Goal: Task Accomplishment & Management: Manage account settings

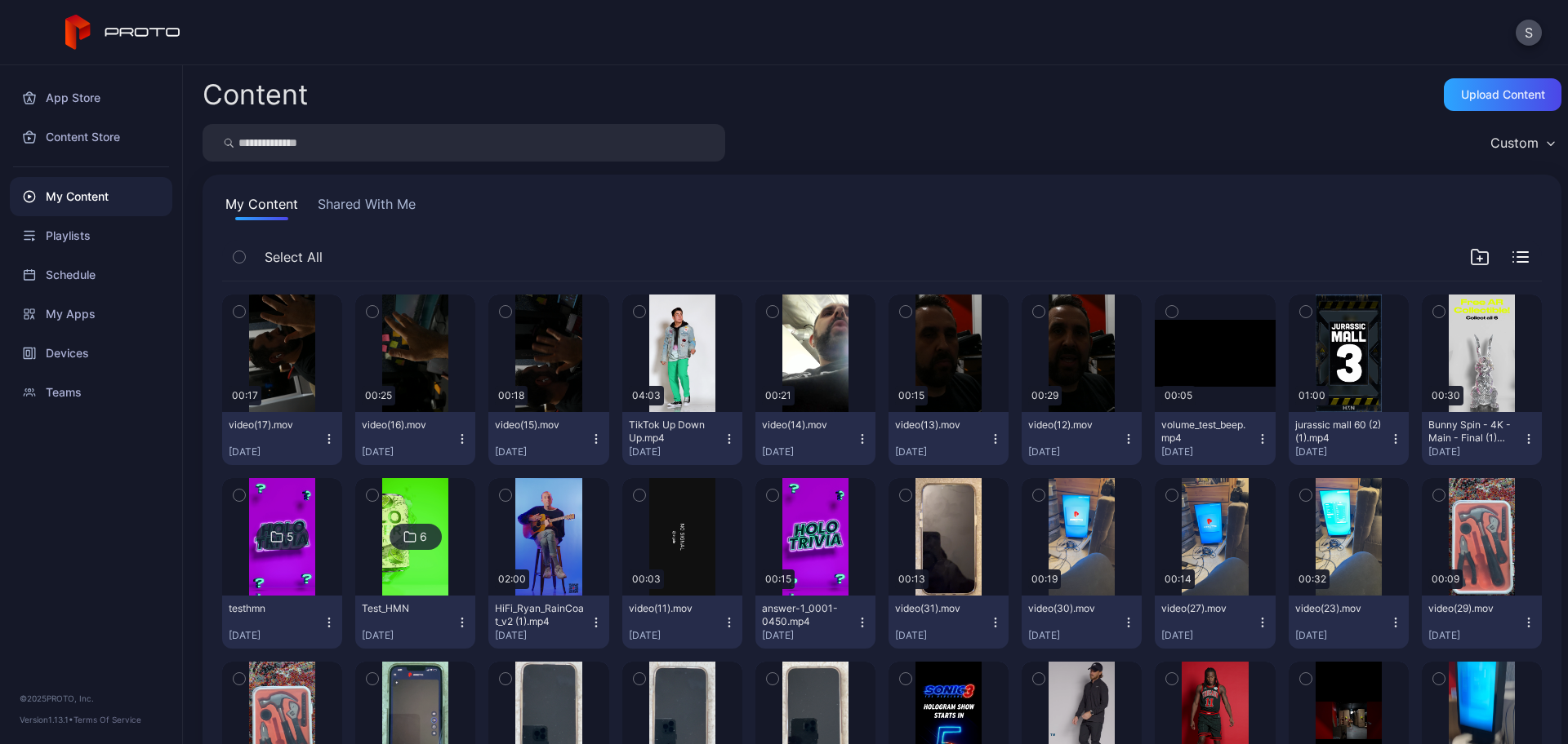
click at [380, 215] on button "Shared With Me" at bounding box center [366, 207] width 104 height 26
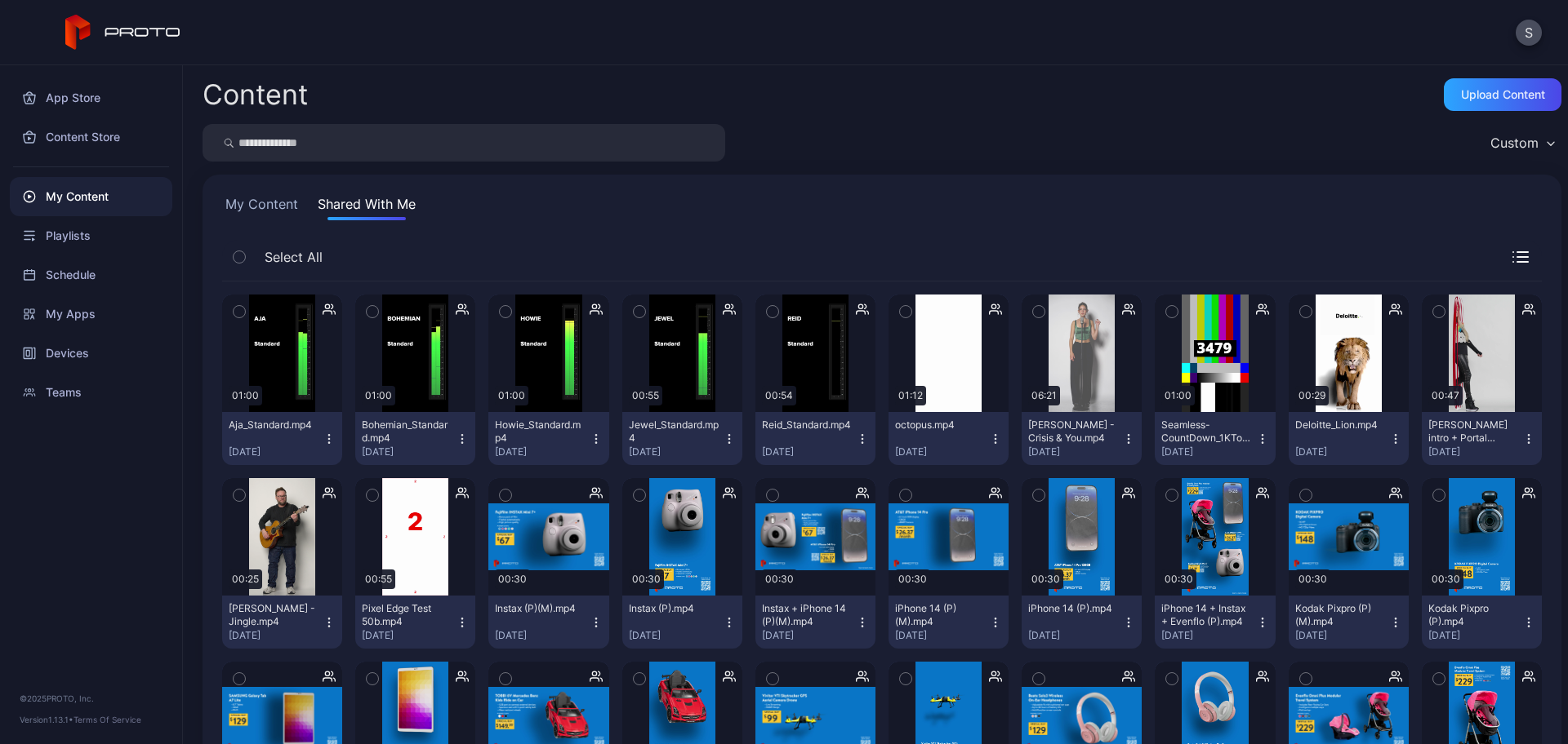
click at [239, 316] on icon "button" at bounding box center [239, 312] width 12 height 18
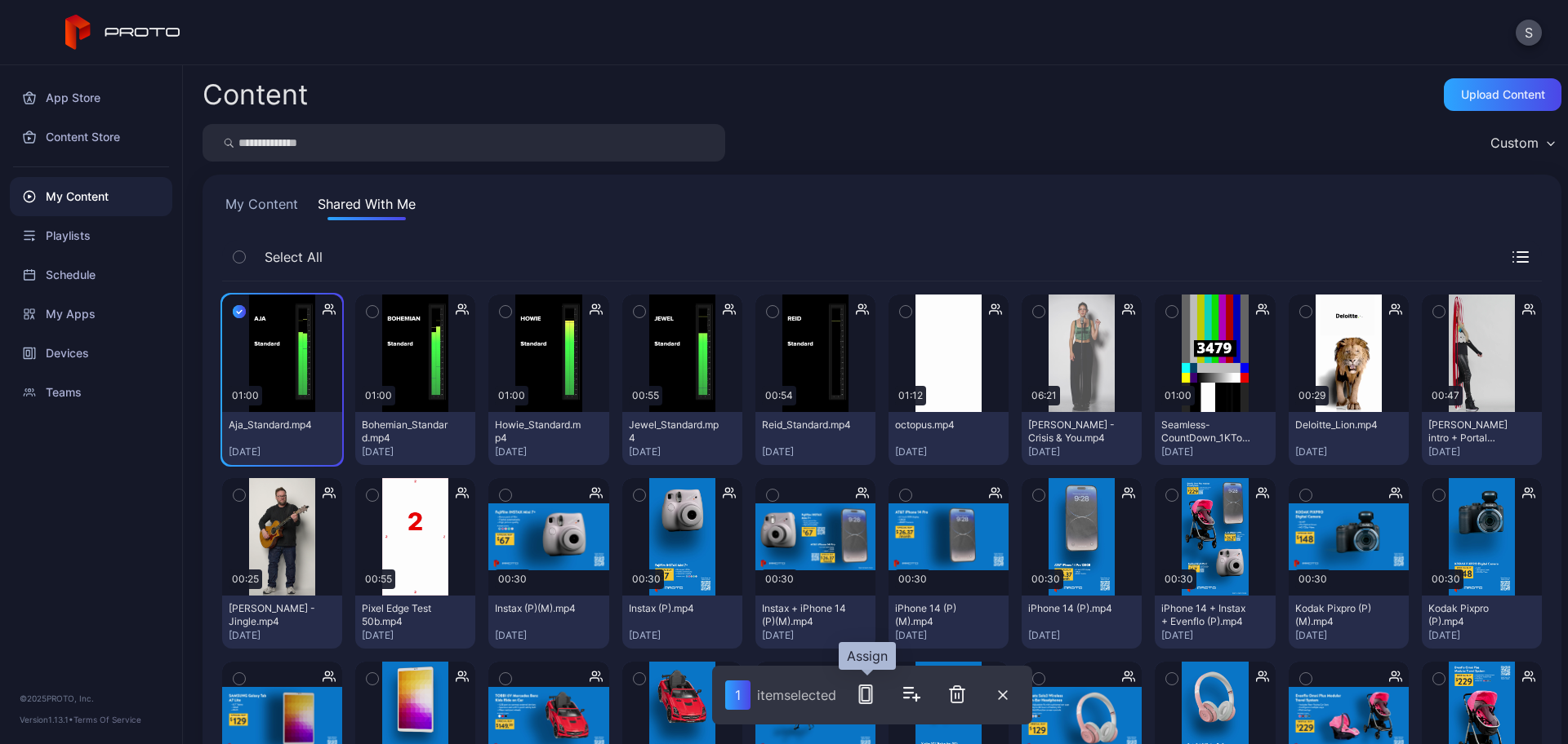
click at [870, 697] on icon "button" at bounding box center [866, 695] width 20 height 20
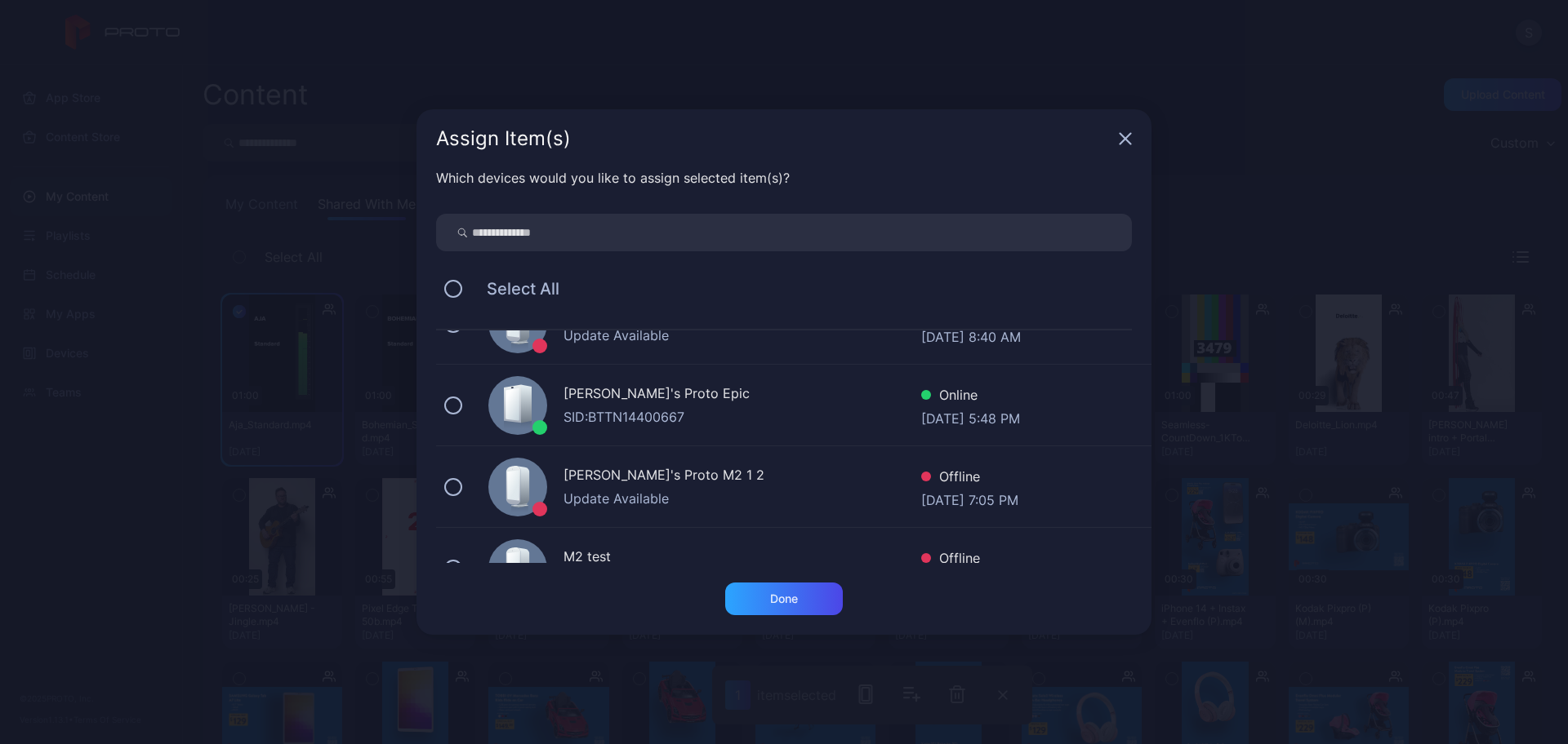
scroll to position [829, 0]
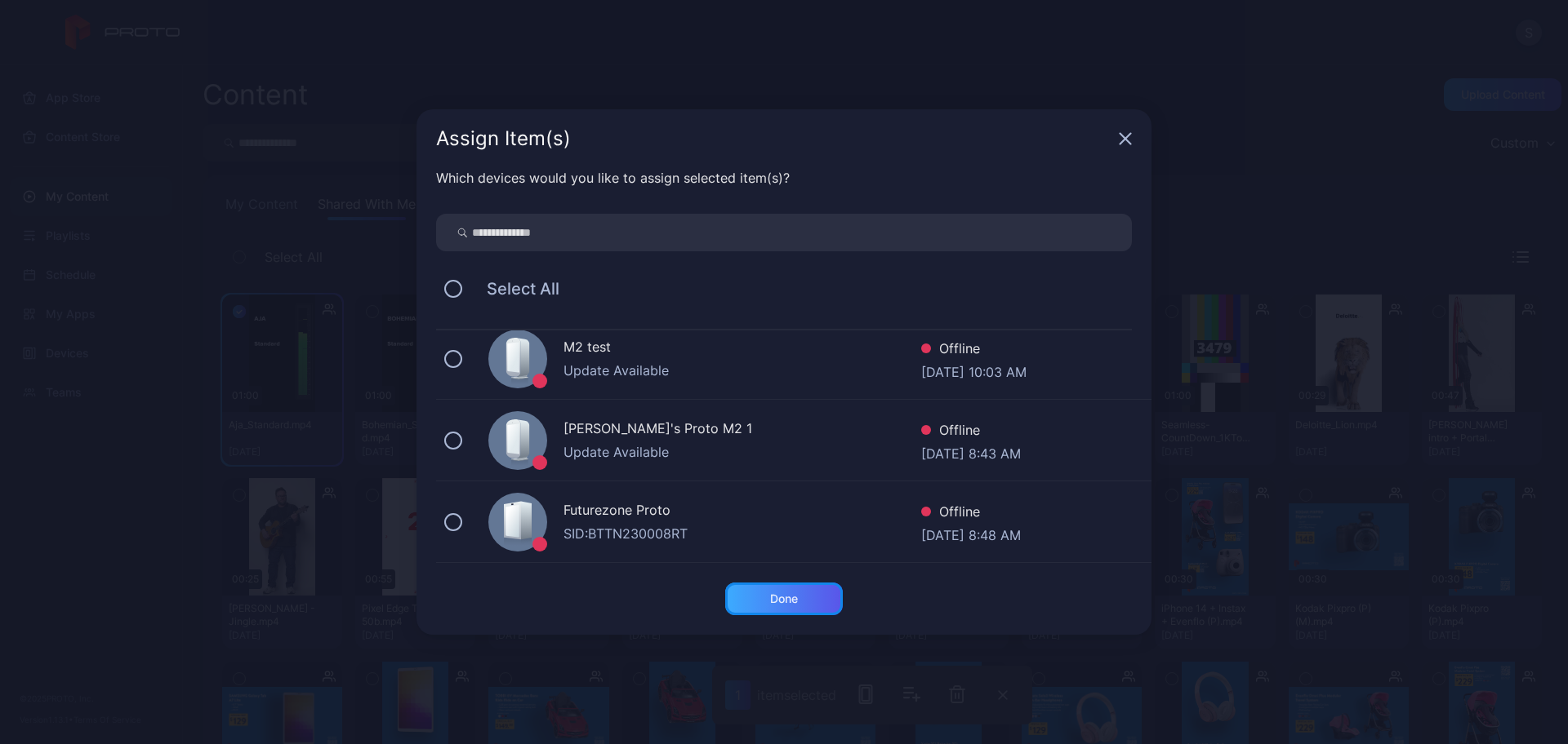
click at [757, 587] on div "Done" at bounding box center [784, 599] width 118 height 32
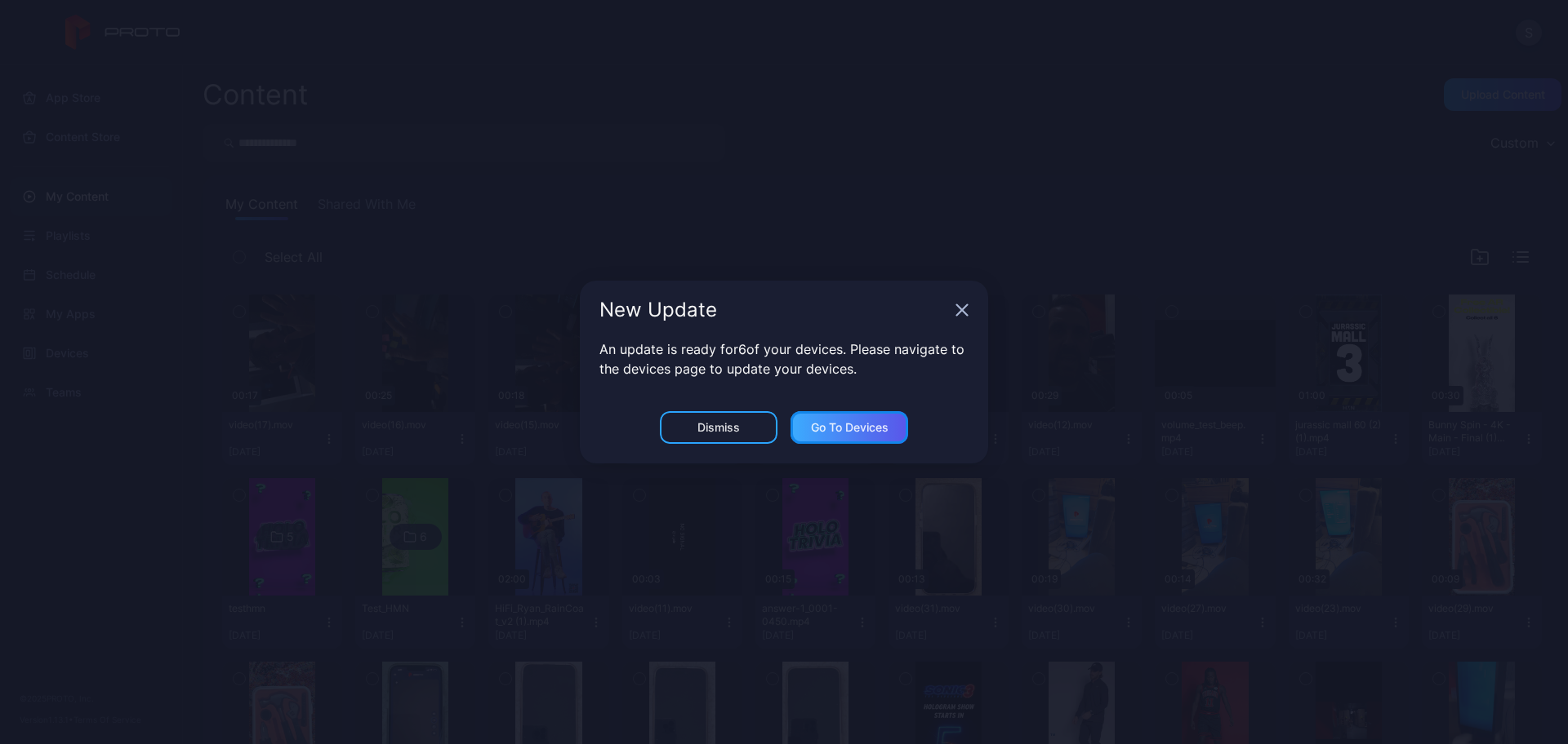
click at [794, 432] on div "Go to devices" at bounding box center [849, 427] width 118 height 32
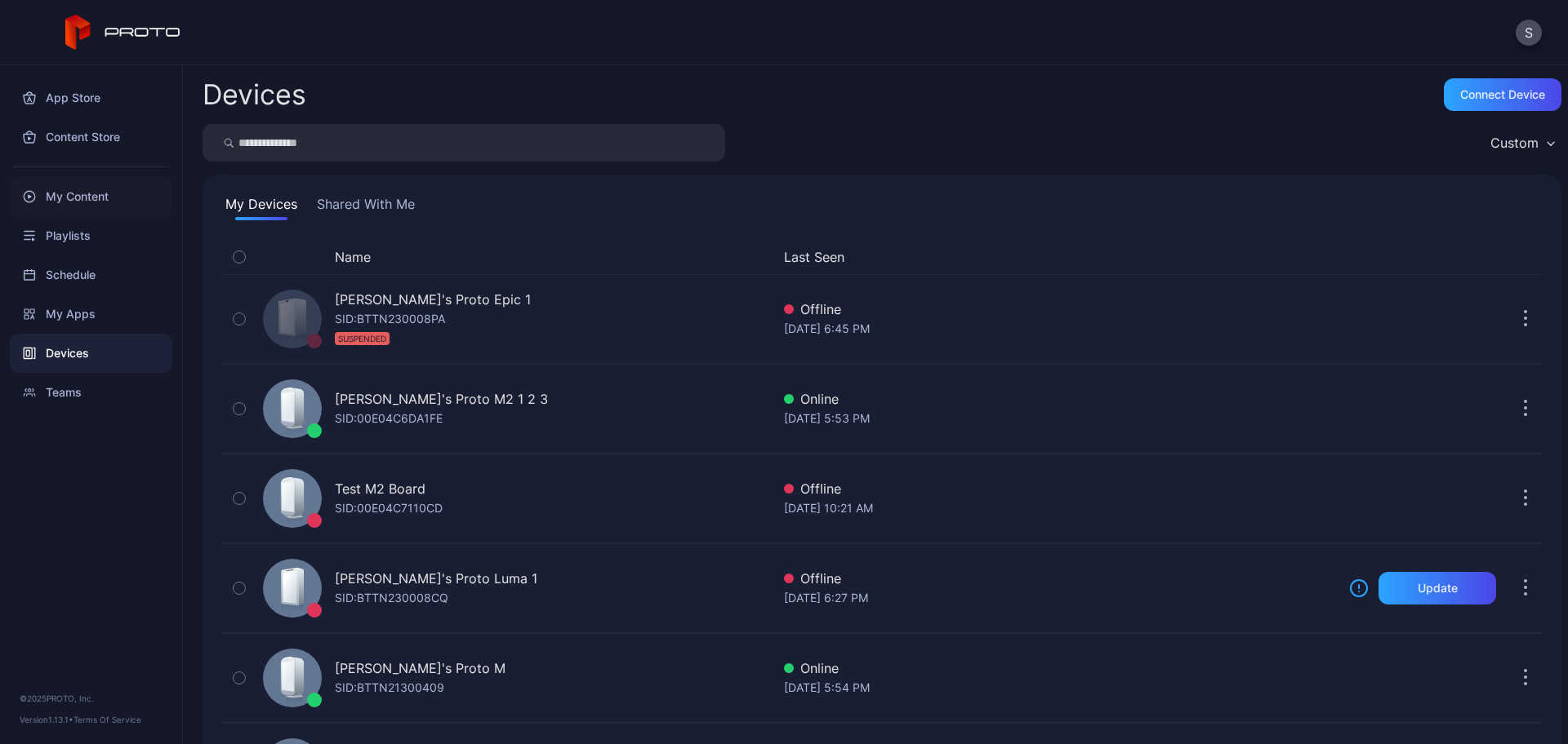
click at [101, 204] on div "My Content" at bounding box center [91, 197] width 163 height 40
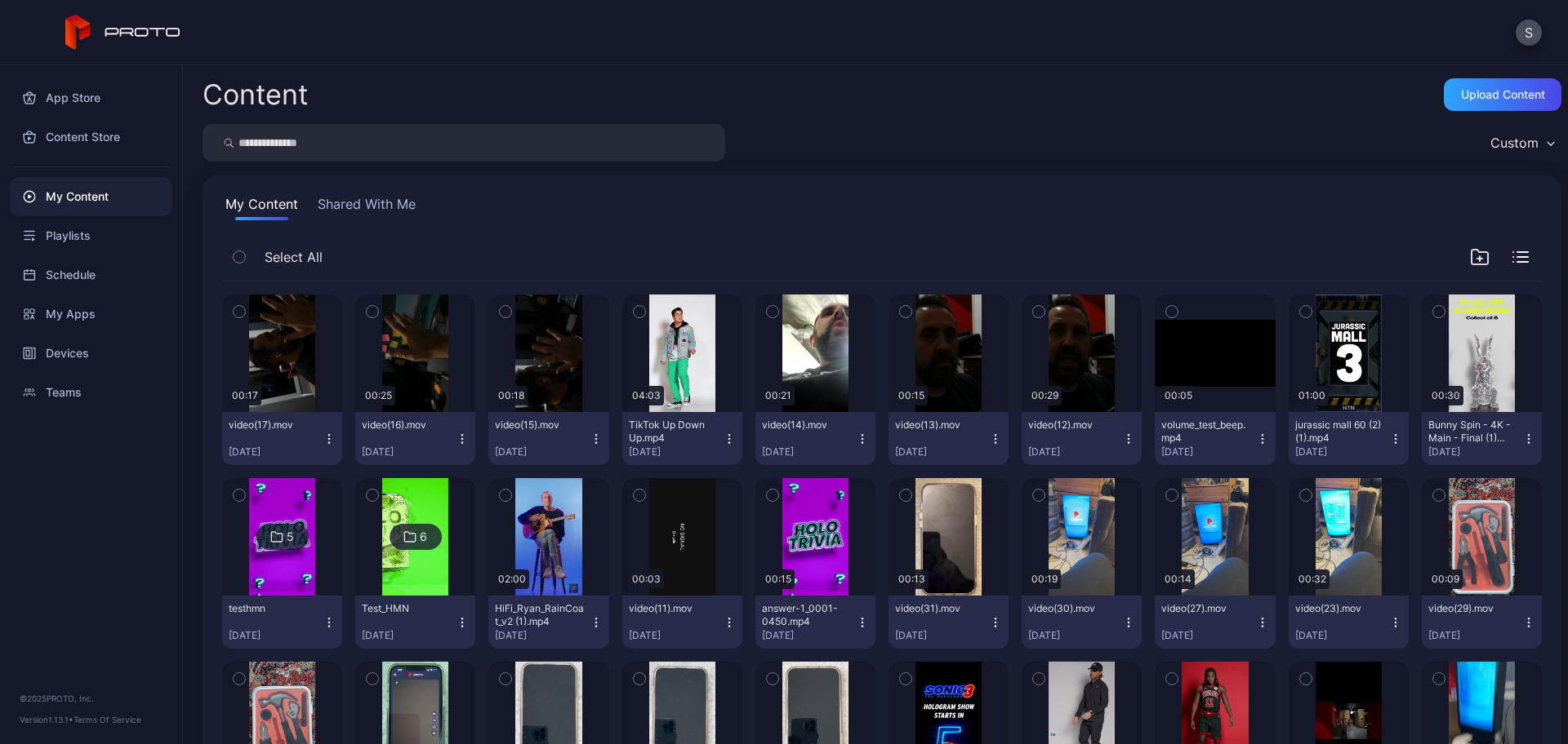
click at [380, 210] on button "Shared With Me" at bounding box center [366, 207] width 104 height 26
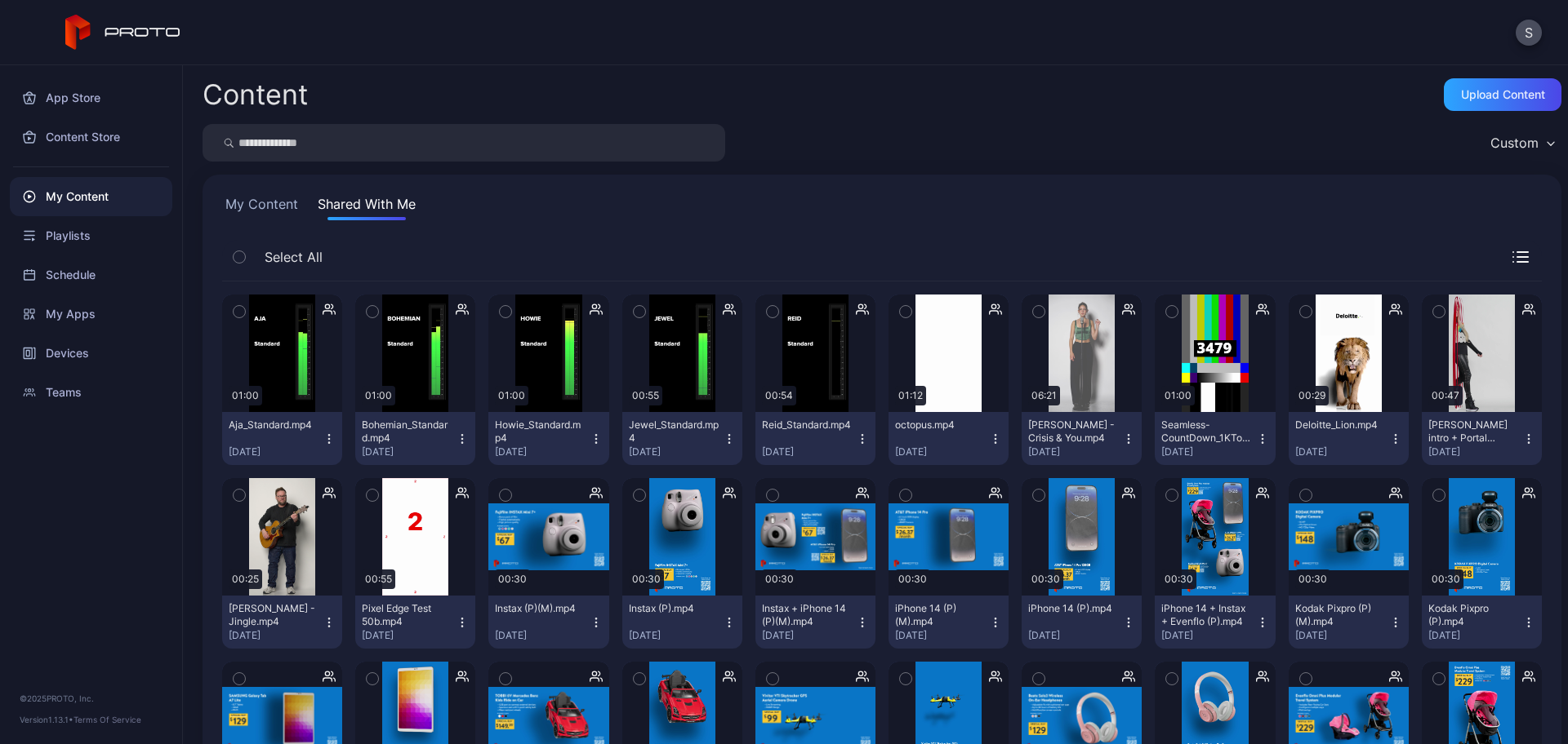
click at [239, 313] on icon "button" at bounding box center [239, 312] width 12 height 18
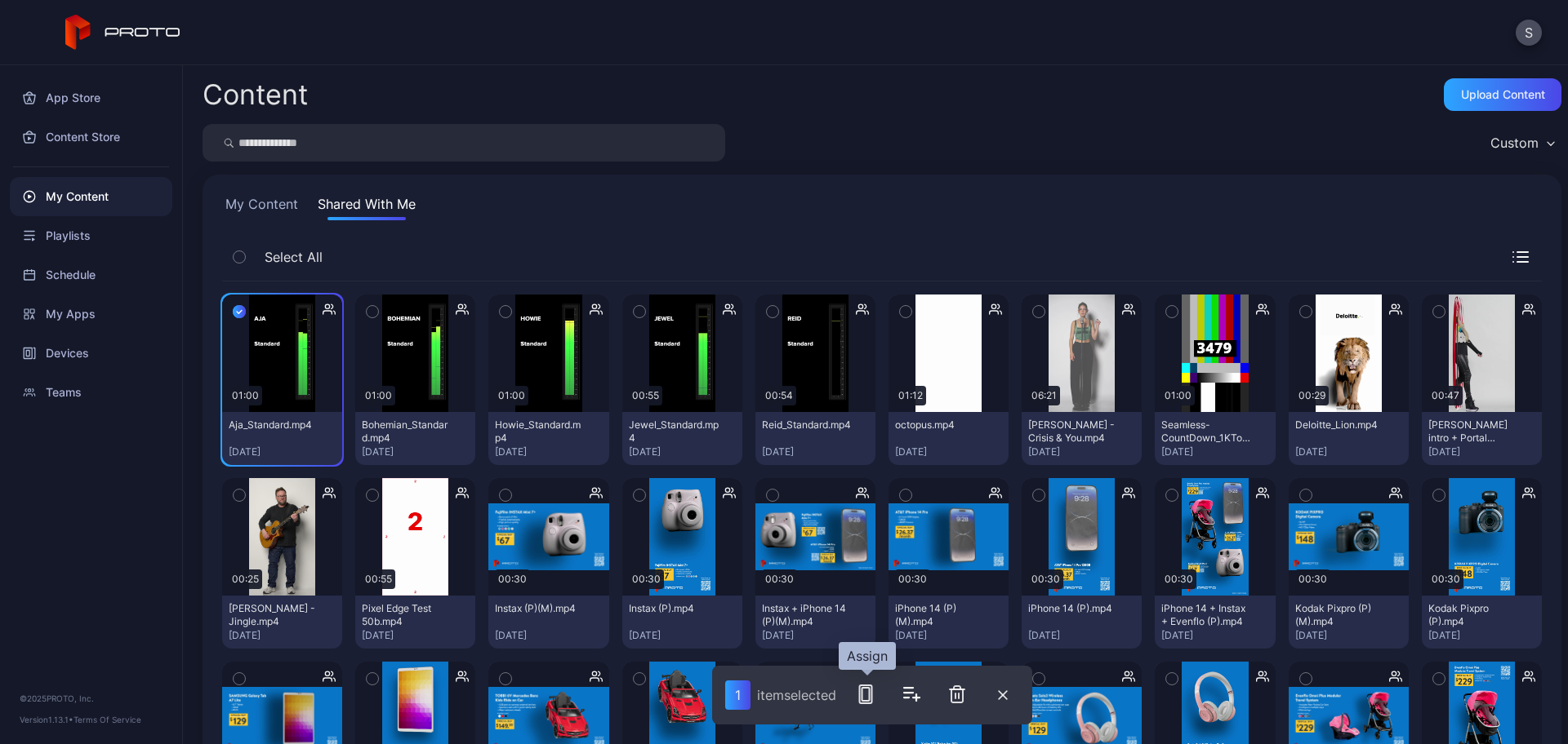
click at [865, 699] on rect "button" at bounding box center [866, 695] width 7 height 13
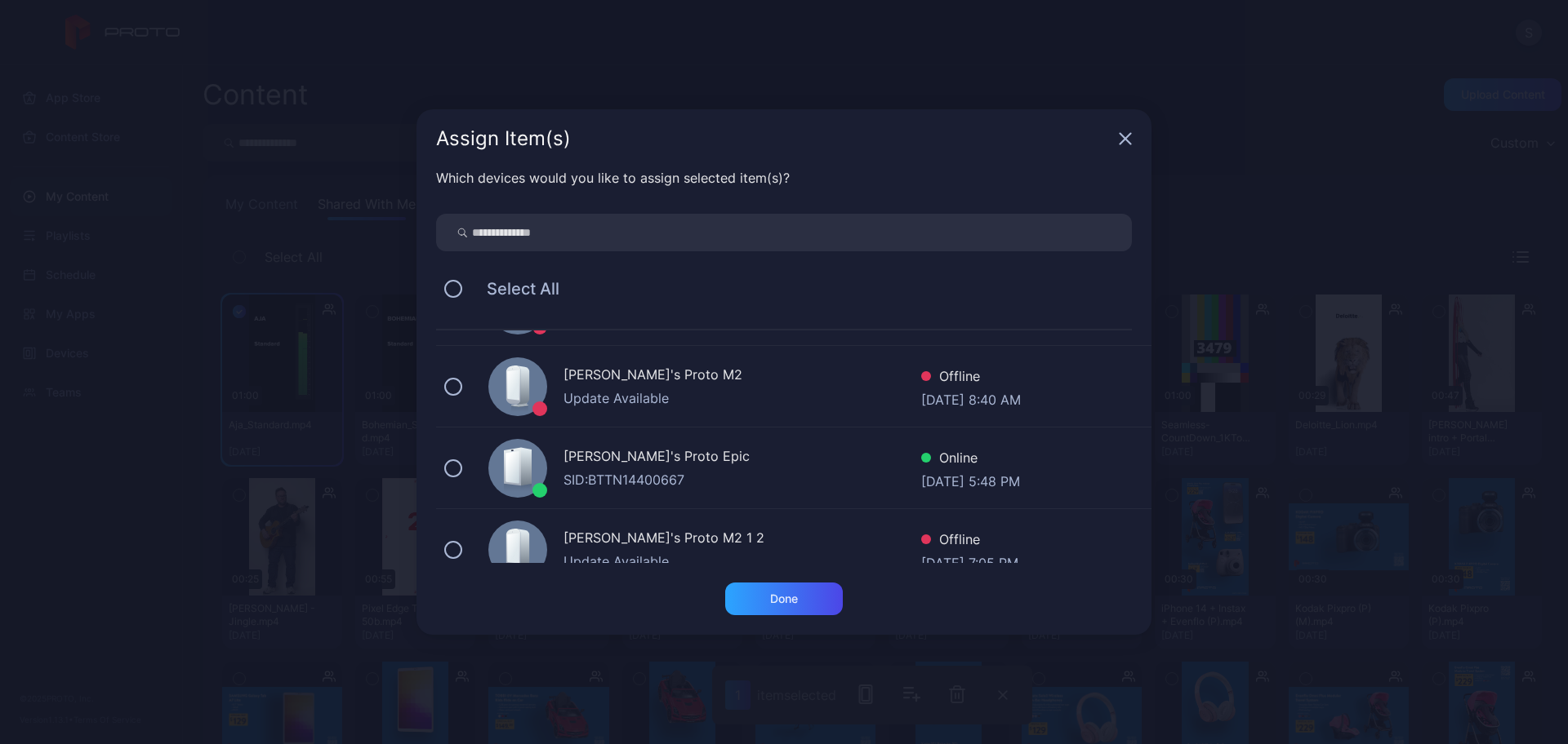
scroll to position [408, 0]
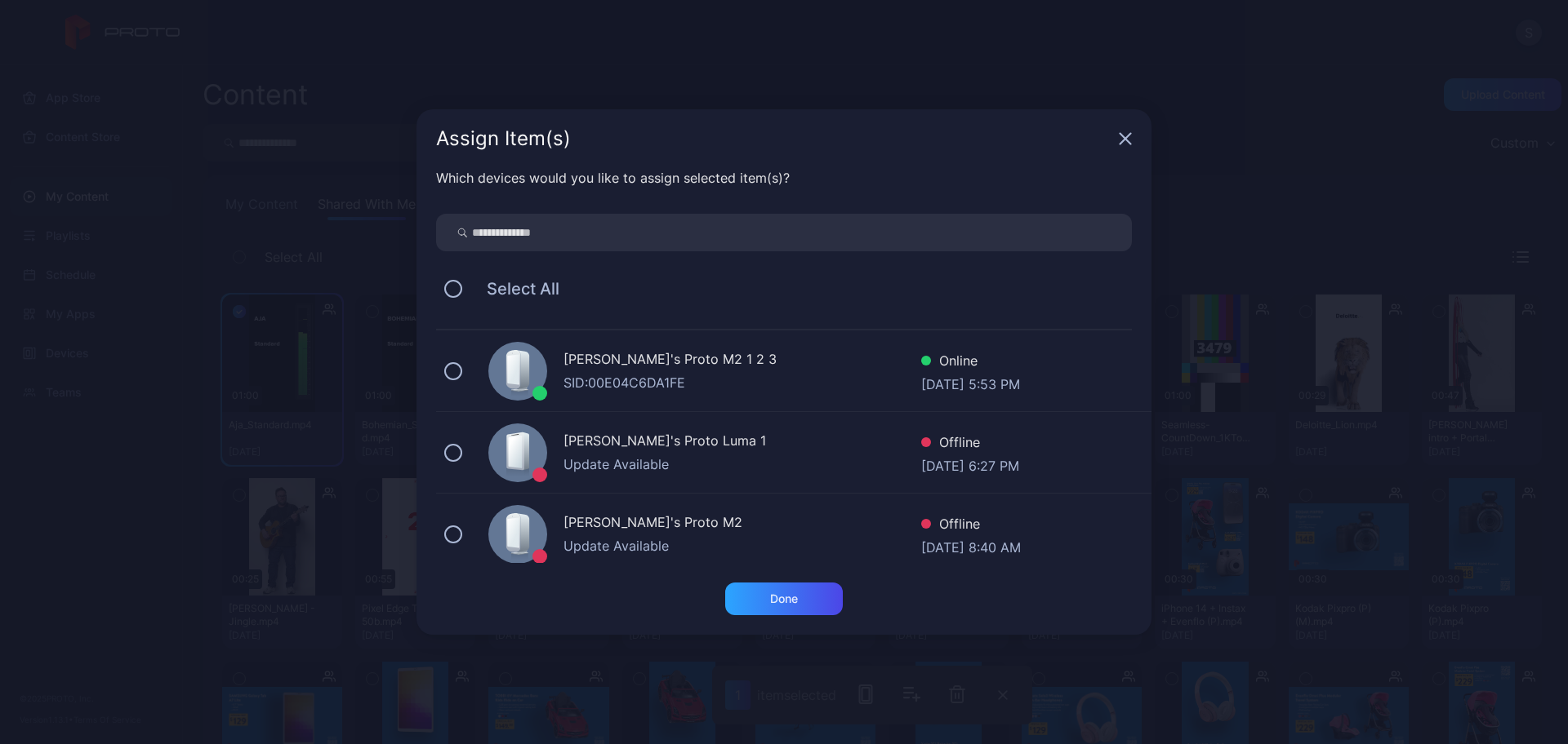
click at [624, 384] on div "SID: 00E04C6DA1FE" at bounding box center [742, 383] width 357 height 20
click at [784, 596] on div "Done" at bounding box center [783, 599] width 28 height 13
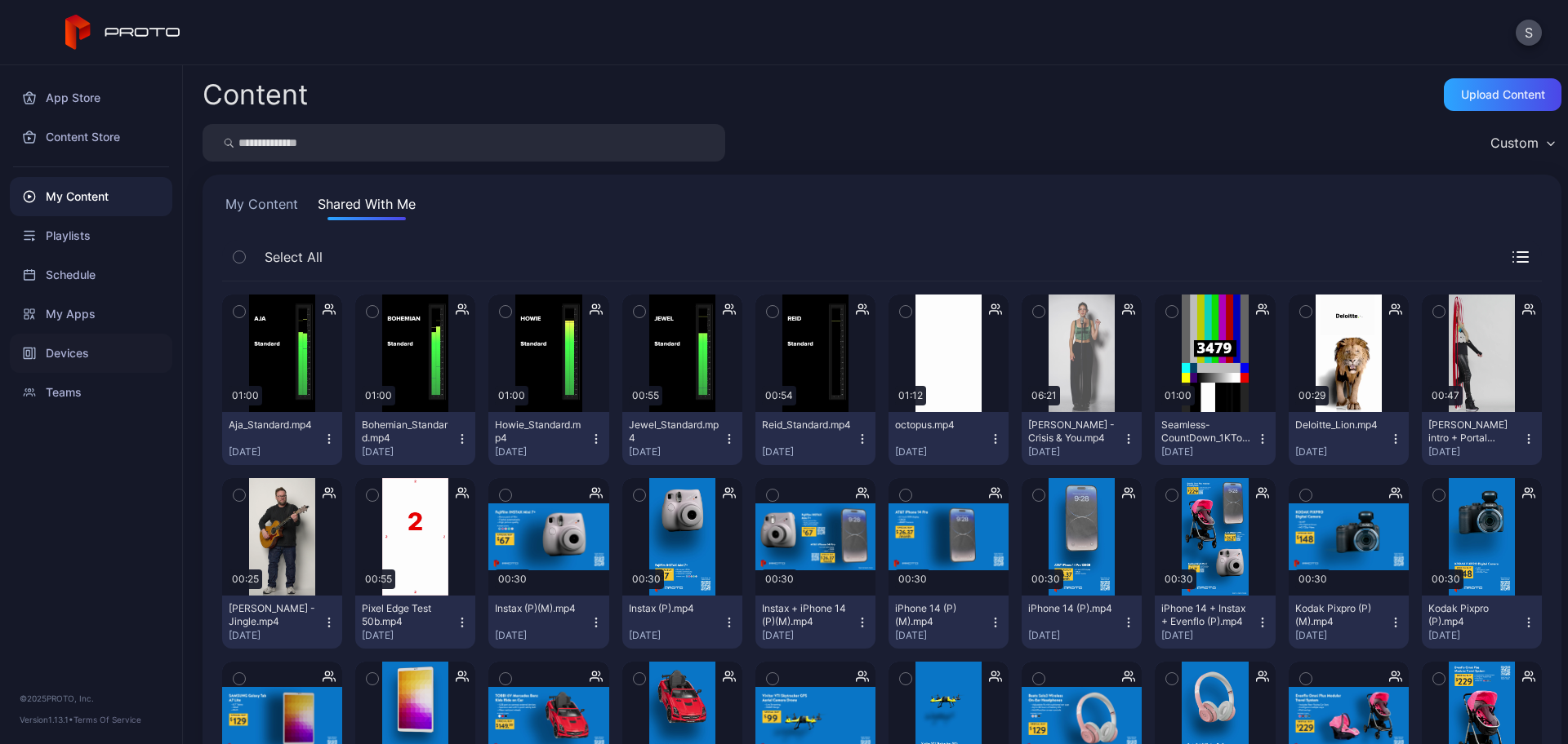
click at [76, 345] on div "Devices" at bounding box center [91, 354] width 163 height 40
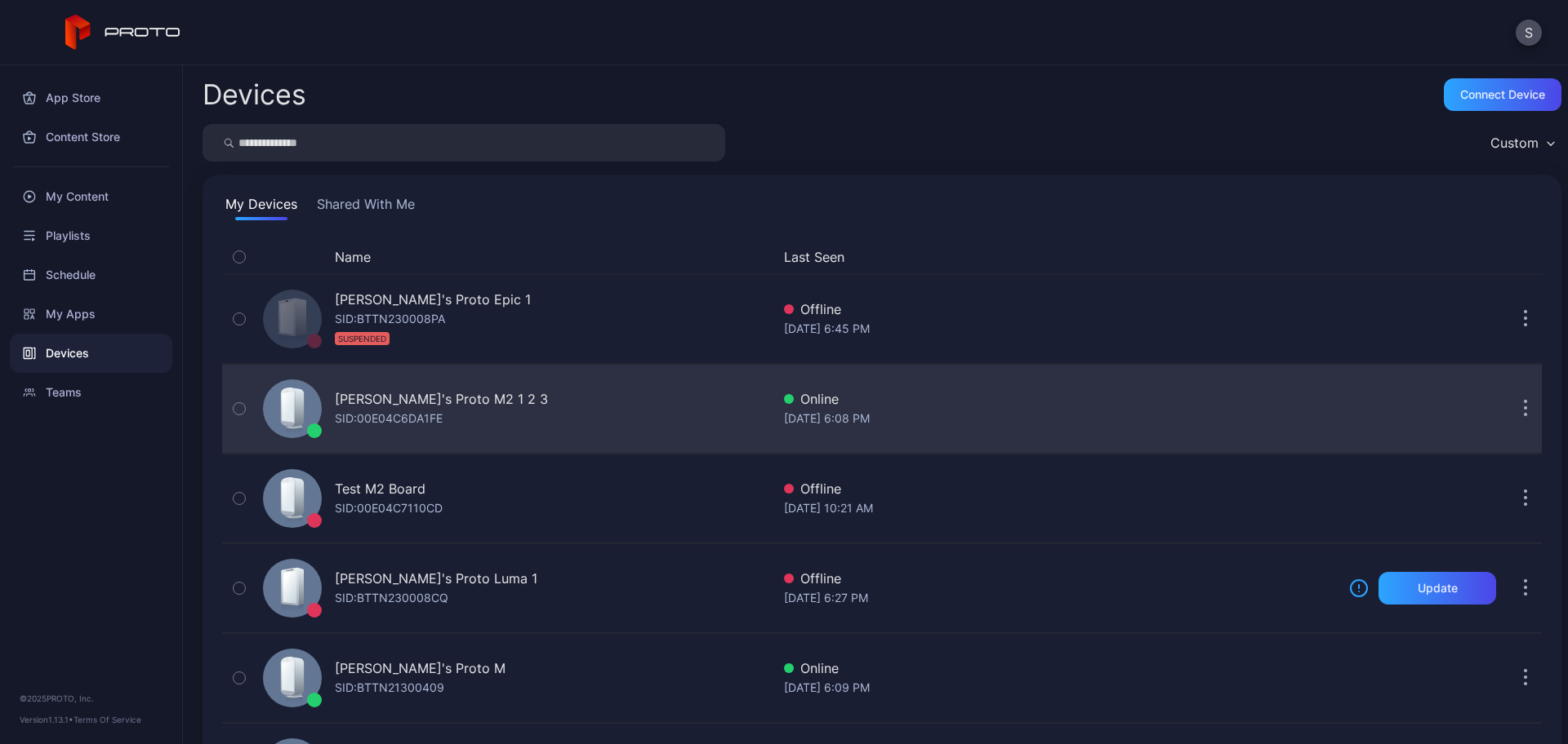
click at [432, 417] on div "SID: 00E04C6DA1FE" at bounding box center [389, 418] width 108 height 20
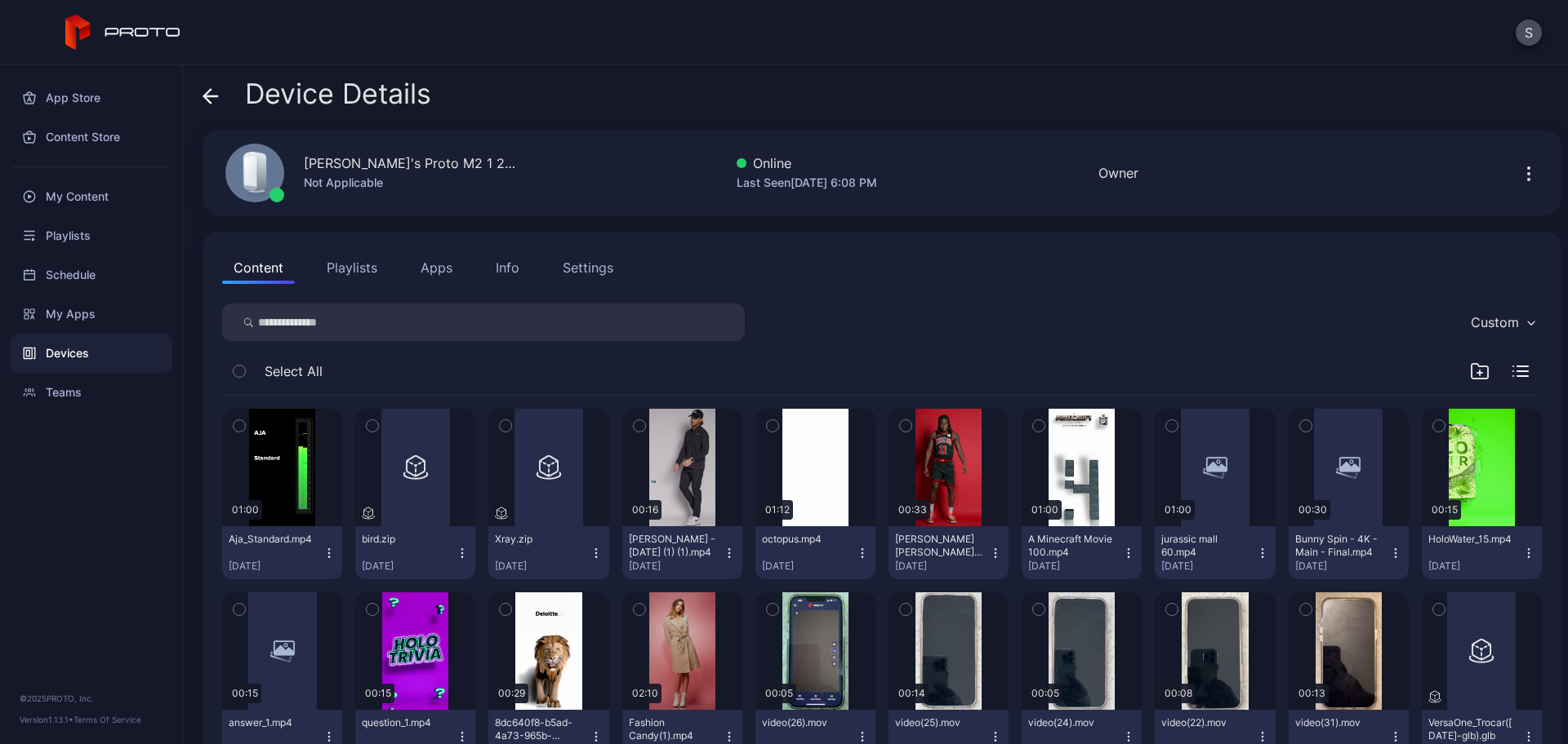
click at [563, 269] on div "Settings" at bounding box center [588, 268] width 50 height 20
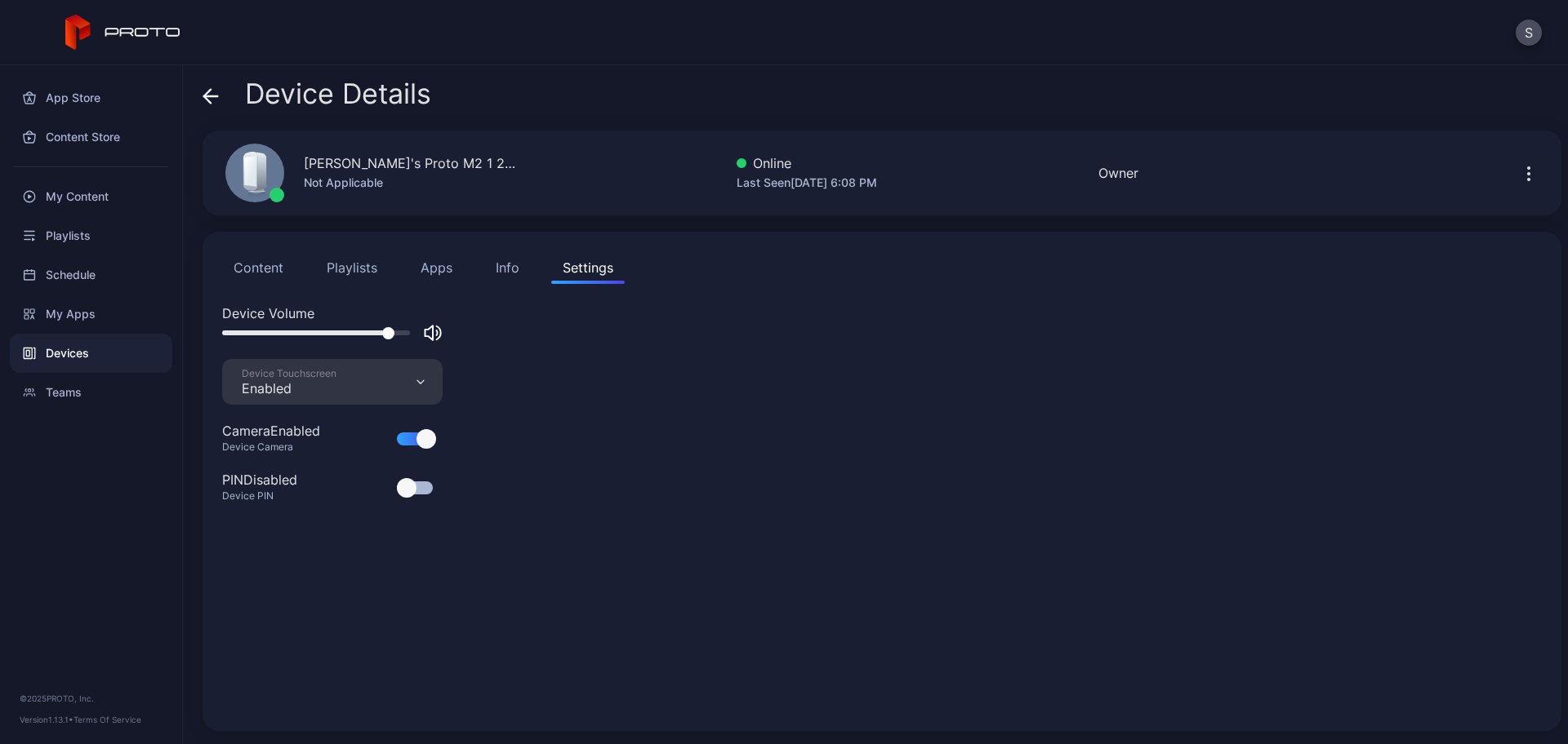
click at [385, 333] on div at bounding box center [316, 332] width 188 height 4
drag, startPoint x: 380, startPoint y: 334, endPoint x: 326, endPoint y: 340, distance: 54.3
click at [326, 340] on div at bounding box center [332, 333] width 221 height 20
drag, startPoint x: 328, startPoint y: 329, endPoint x: 307, endPoint y: 331, distance: 21.1
click at [311, 331] on div at bounding box center [317, 334] width 13 height 13
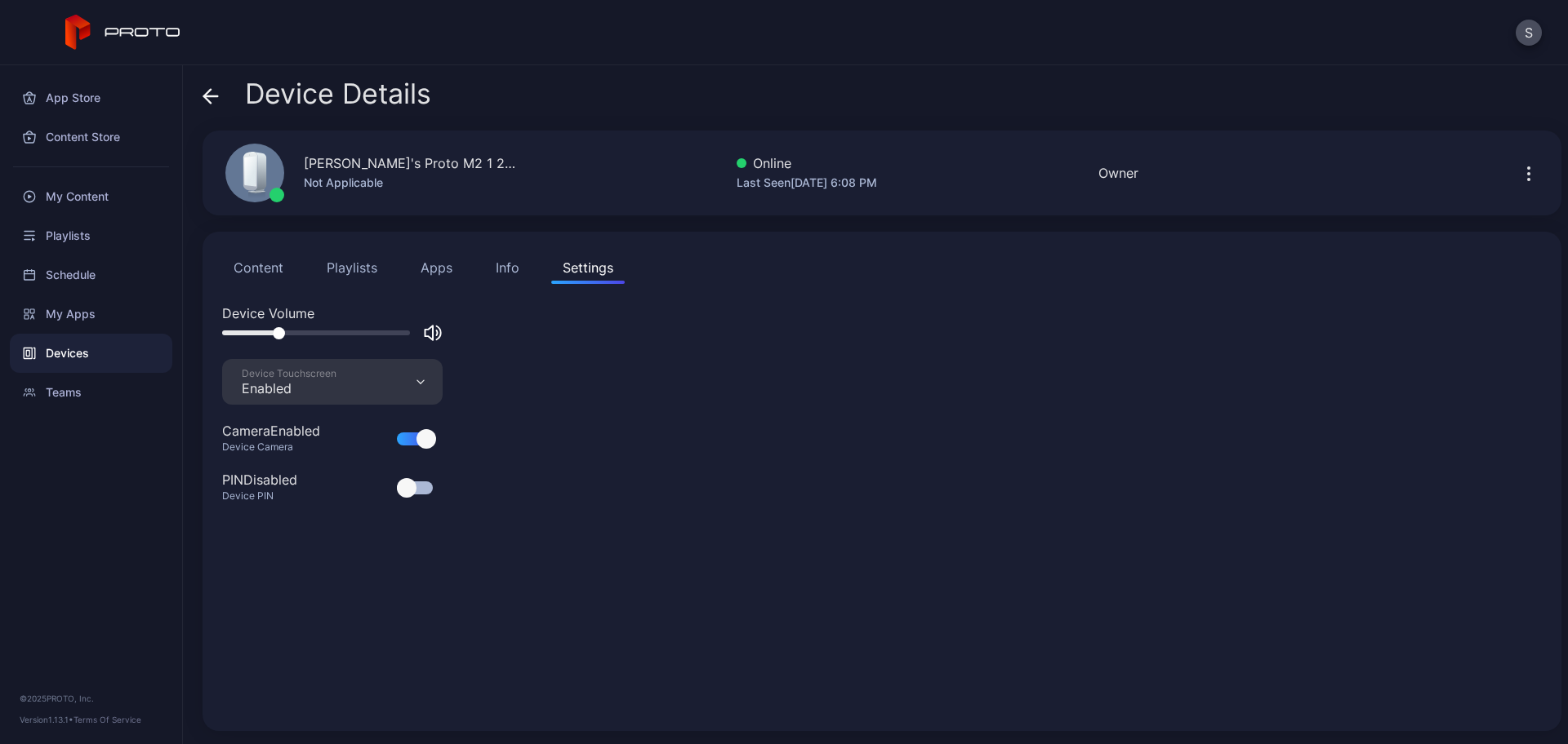
drag, startPoint x: 297, startPoint y: 335, endPoint x: 279, endPoint y: 335, distance: 18.0
click at [279, 335] on div at bounding box center [316, 332] width 188 height 4
drag, startPoint x: 272, startPoint y: 332, endPoint x: 358, endPoint y: 330, distance: 86.0
click at [358, 330] on div at bounding box center [316, 332] width 188 height 4
drag, startPoint x: 356, startPoint y: 333, endPoint x: 334, endPoint y: 332, distance: 22.0
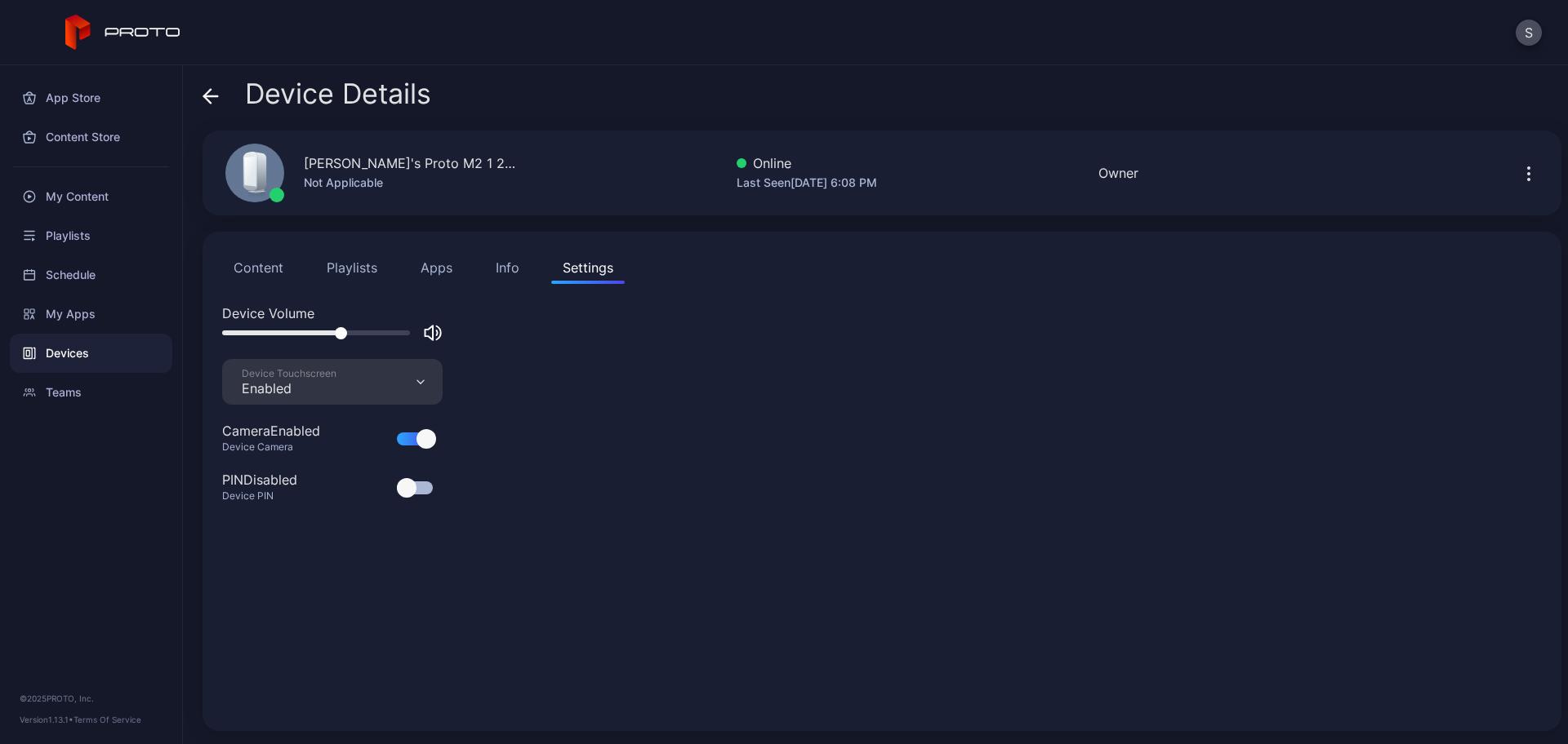
click at [335, 332] on div at bounding box center [341, 334] width 13 height 13
click at [221, 89] on div "Device Details" at bounding box center [317, 98] width 229 height 40
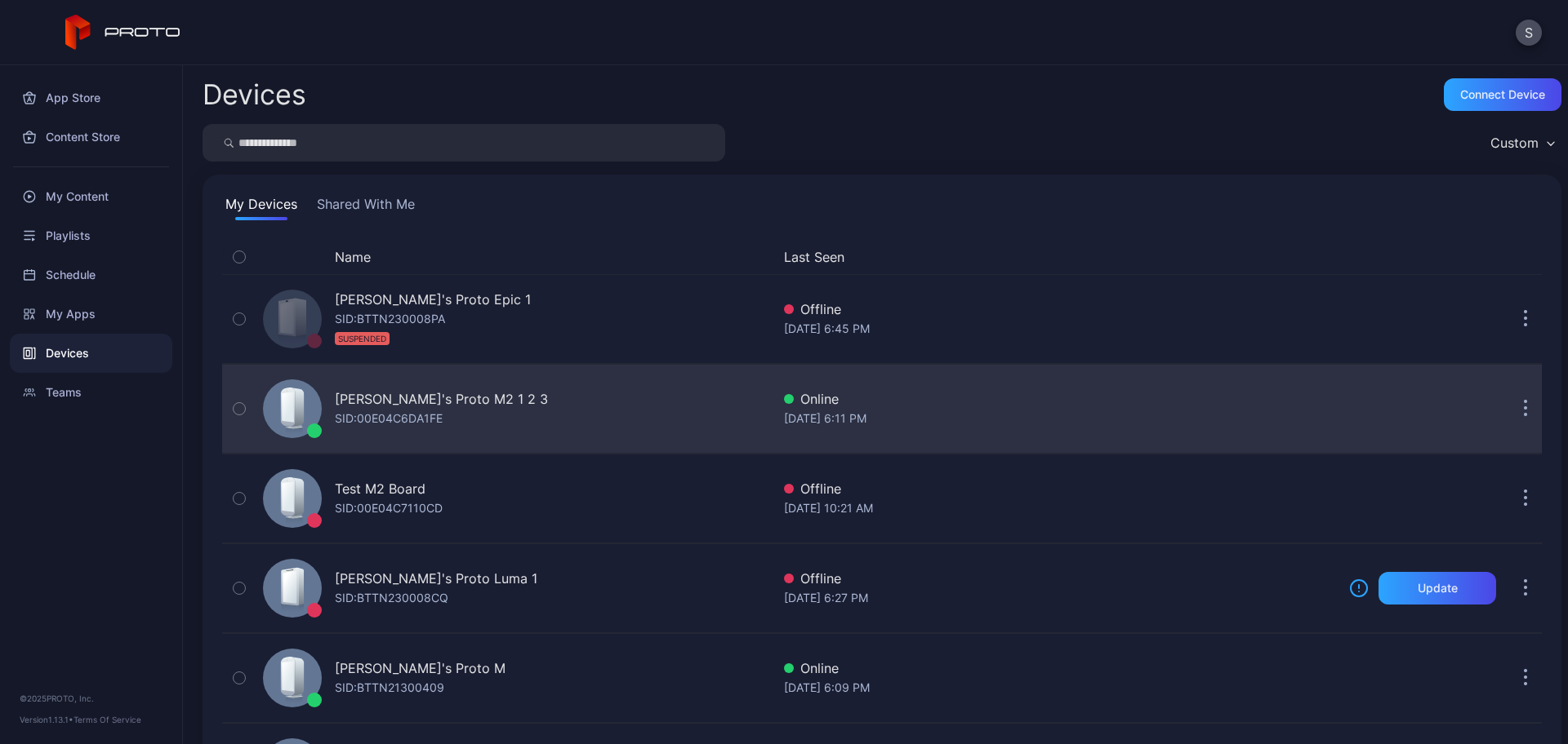
click at [336, 398] on div "[PERSON_NAME]'s Proto M2 1 2 3" at bounding box center [441, 399] width 213 height 20
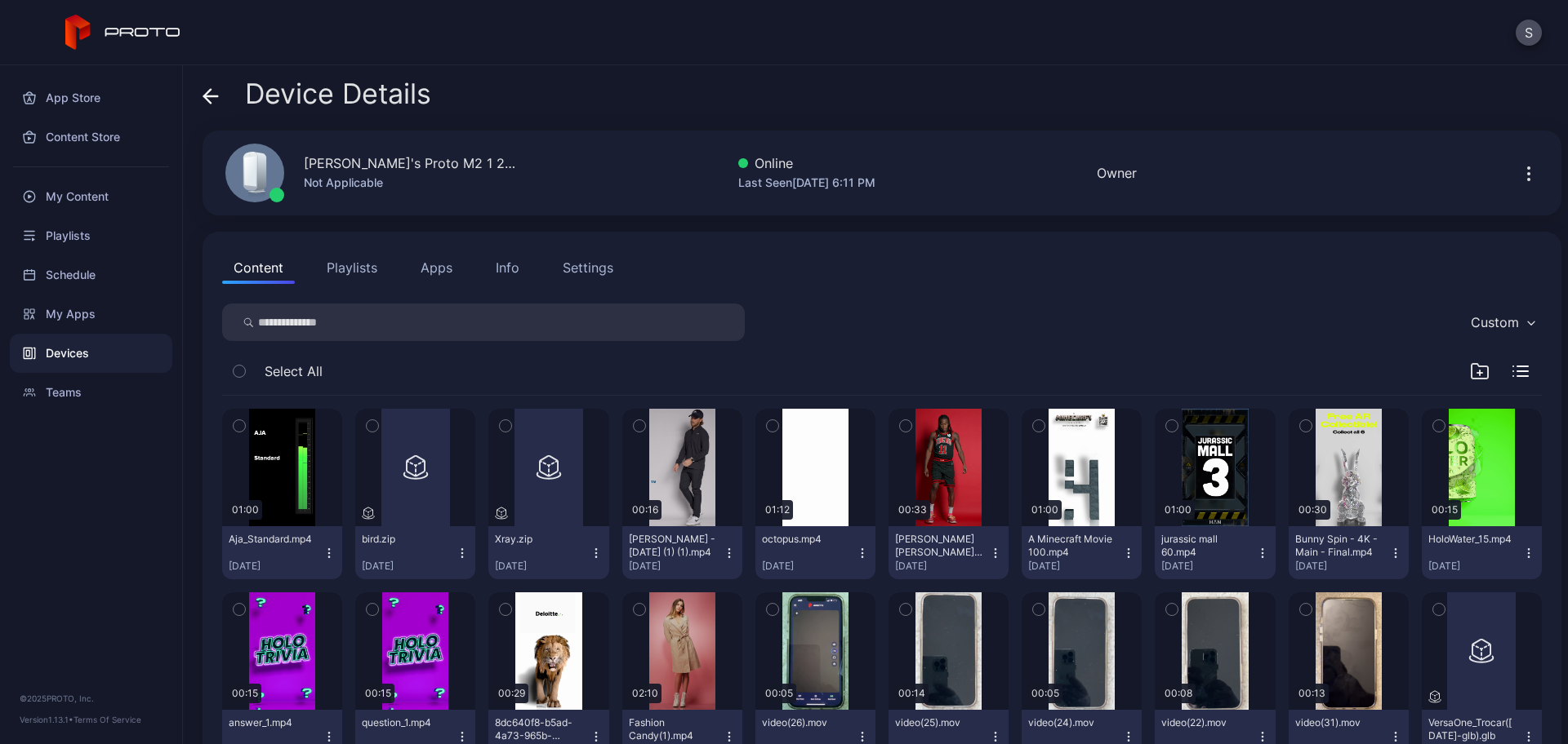
click at [563, 268] on div "Settings" at bounding box center [588, 268] width 50 height 20
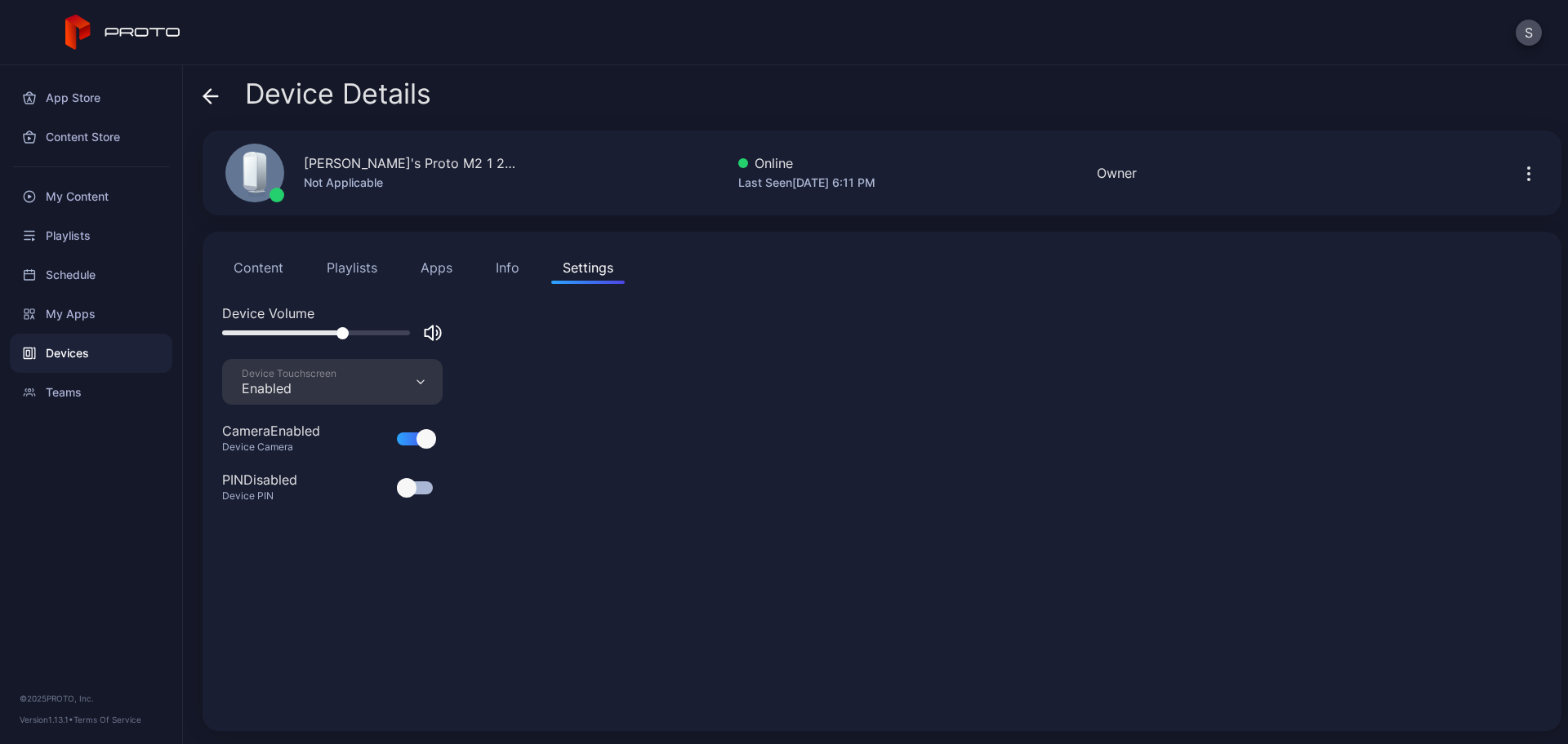
drag, startPoint x: 356, startPoint y: 331, endPoint x: 338, endPoint y: 330, distance: 18.0
click at [338, 331] on div at bounding box center [316, 332] width 188 height 4
drag, startPoint x: 339, startPoint y: 329, endPoint x: 305, endPoint y: 330, distance: 34.0
click at [305, 330] on div at bounding box center [306, 334] width 13 height 13
drag, startPoint x: 322, startPoint y: 330, endPoint x: 374, endPoint y: 330, distance: 52.0
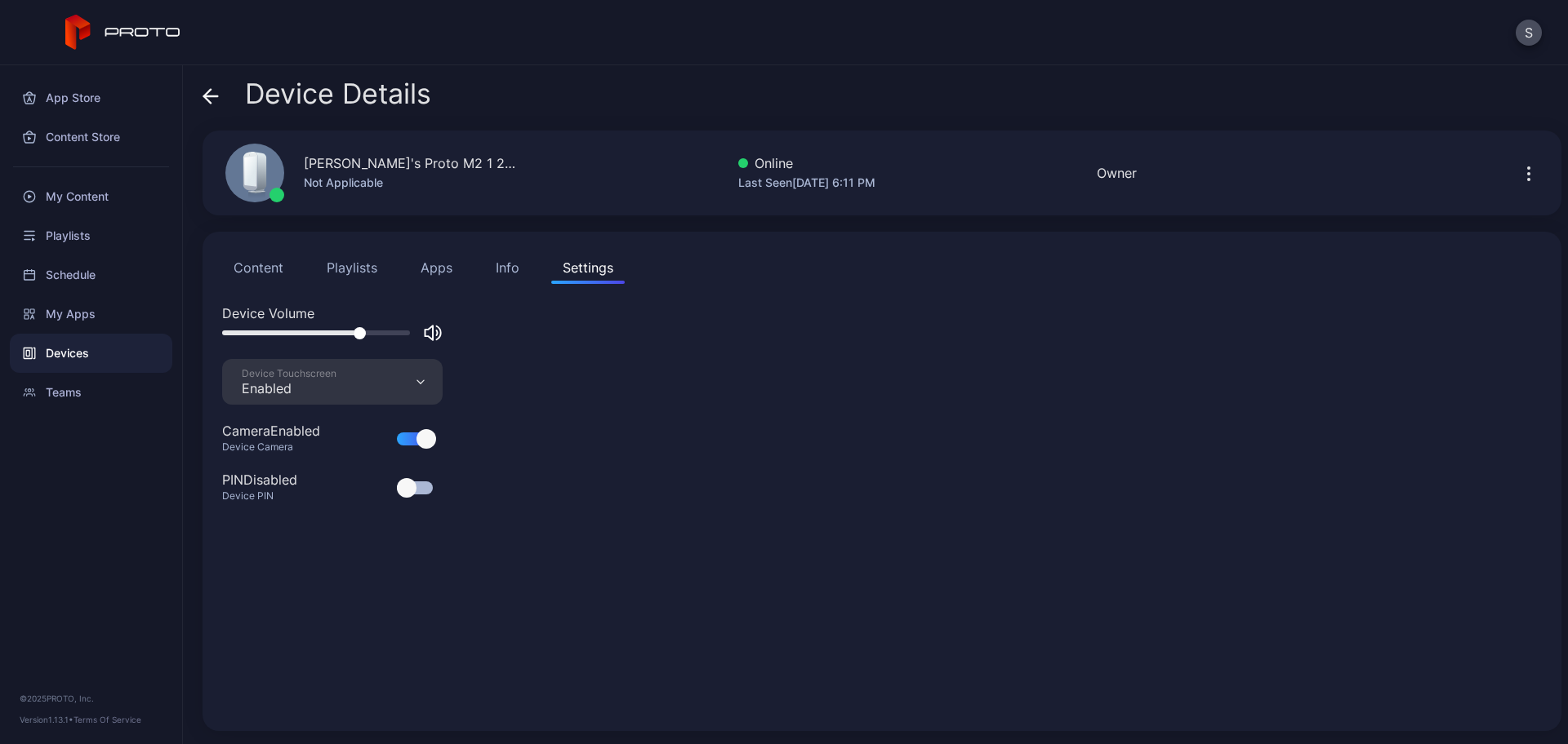
click at [365, 330] on div at bounding box center [360, 334] width 13 height 13
click at [377, 330] on div at bounding box center [372, 334] width 13 height 13
